Goal: Feedback & Contribution: Leave review/rating

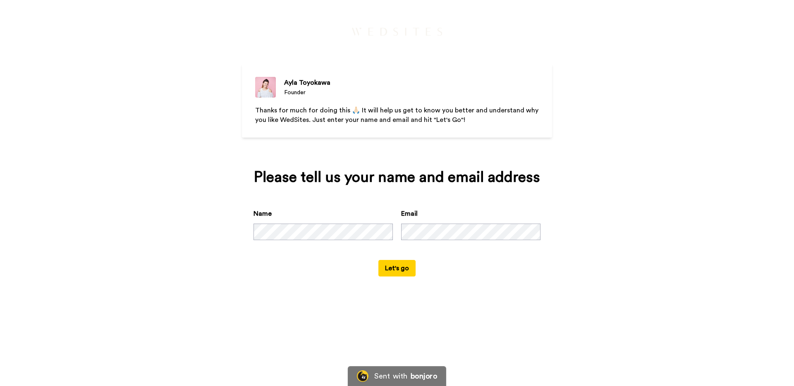
click at [456, 253] on div "Name Email" at bounding box center [396, 234] width 287 height 51
click at [396, 270] on button "Let's go" at bounding box center [396, 268] width 37 height 17
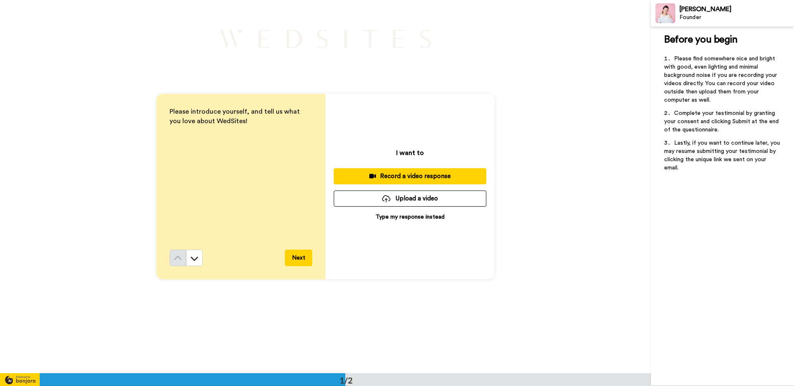
click at [410, 217] on p "Type my response instead" at bounding box center [409, 217] width 69 height 8
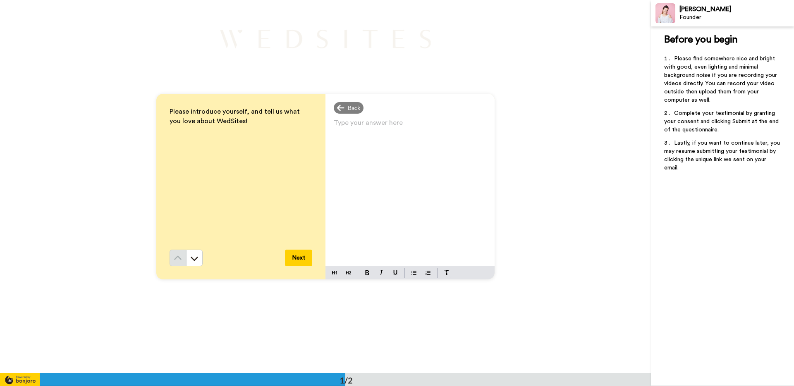
click at [404, 200] on div "Type your answer here ﻿" at bounding box center [409, 191] width 169 height 149
click at [381, 121] on p "Type your answer here ﻿" at bounding box center [410, 126] width 153 height 12
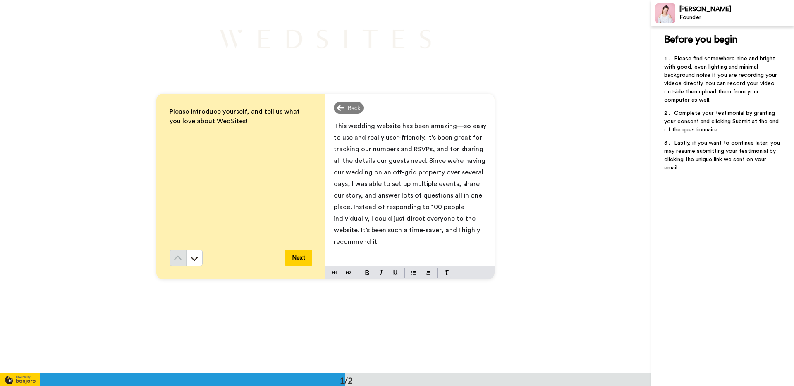
click at [455, 127] on span "This wedding website has been amazing—so easy to use and really user-friendly. …" at bounding box center [411, 184] width 154 height 122
click at [297, 257] on button "Next" at bounding box center [298, 258] width 27 height 17
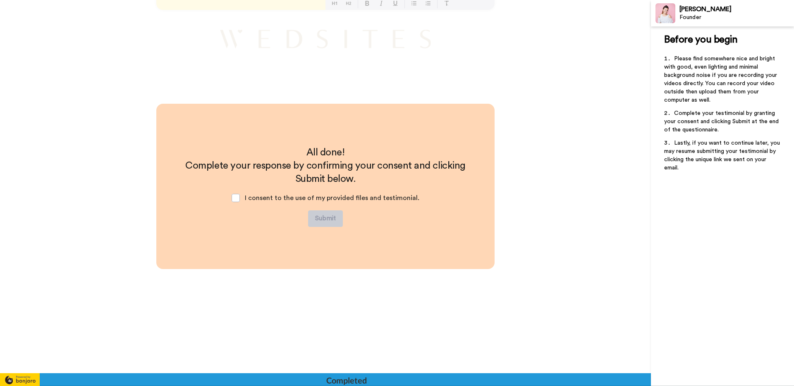
scroll to position [270, 0]
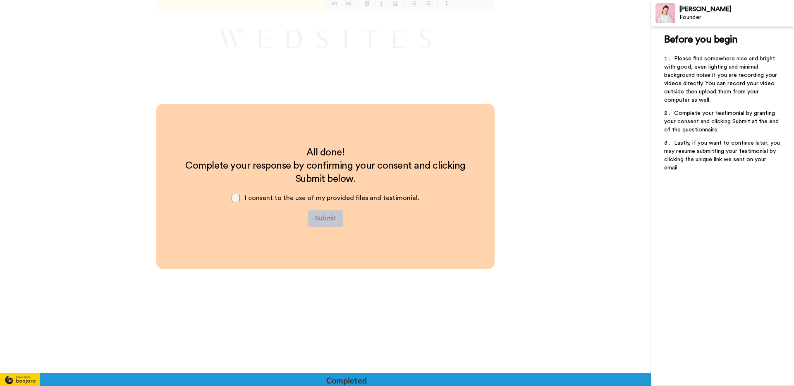
click at [237, 197] on span at bounding box center [235, 198] width 8 height 8
click at [324, 217] on button "Submit" at bounding box center [325, 218] width 35 height 17
